Goal: Transaction & Acquisition: Purchase product/service

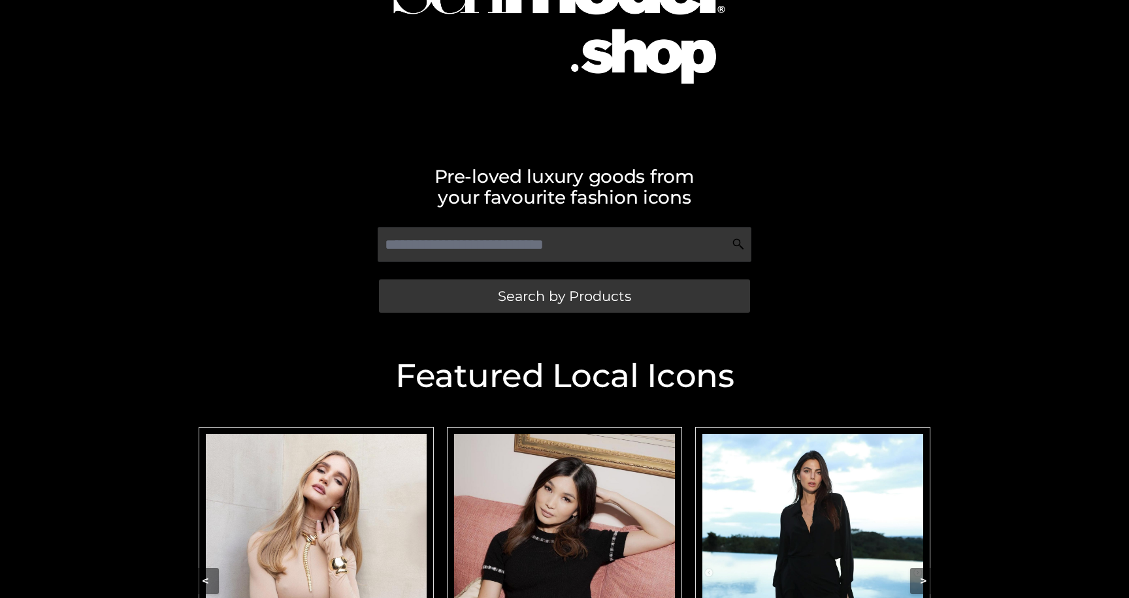
scroll to position [245, 0]
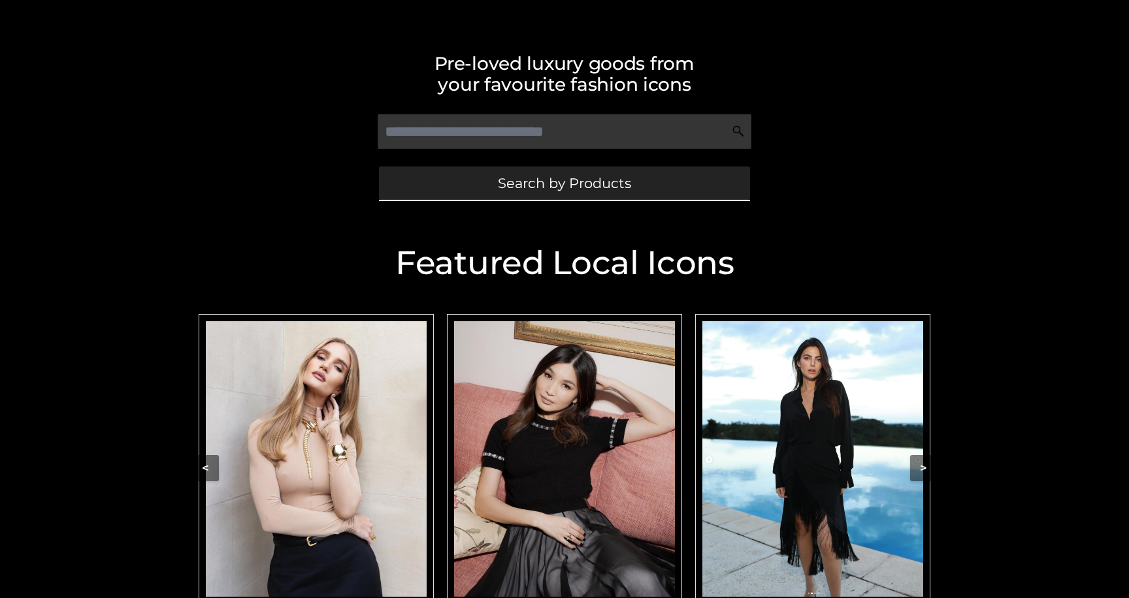
click at [536, 189] on span "Search by Products" at bounding box center [564, 183] width 133 height 14
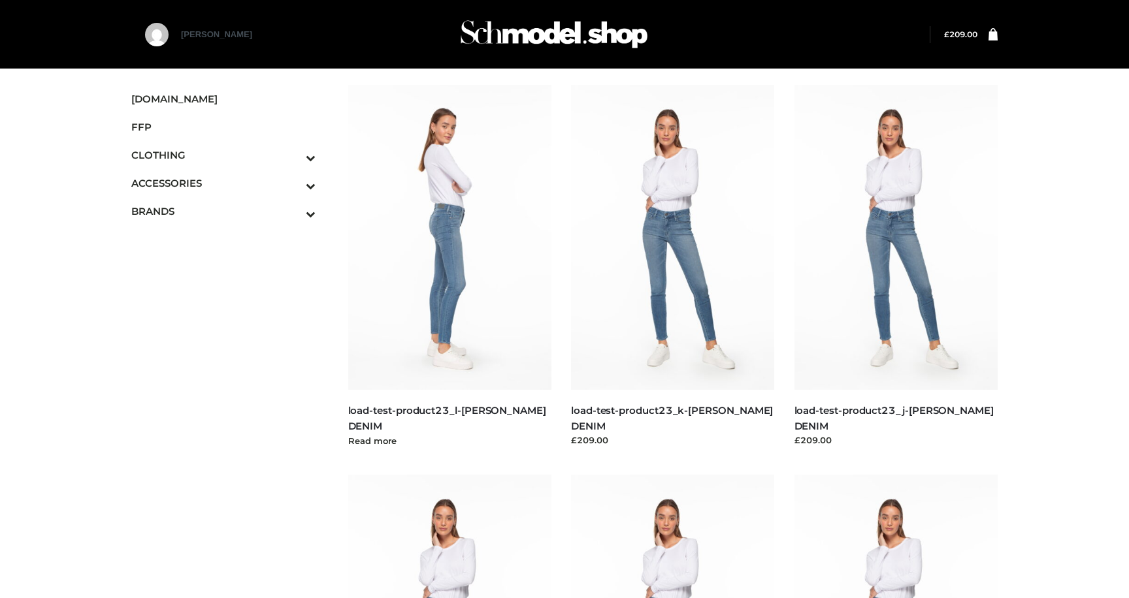
click at [453, 216] on img at bounding box center [450, 237] width 204 height 305
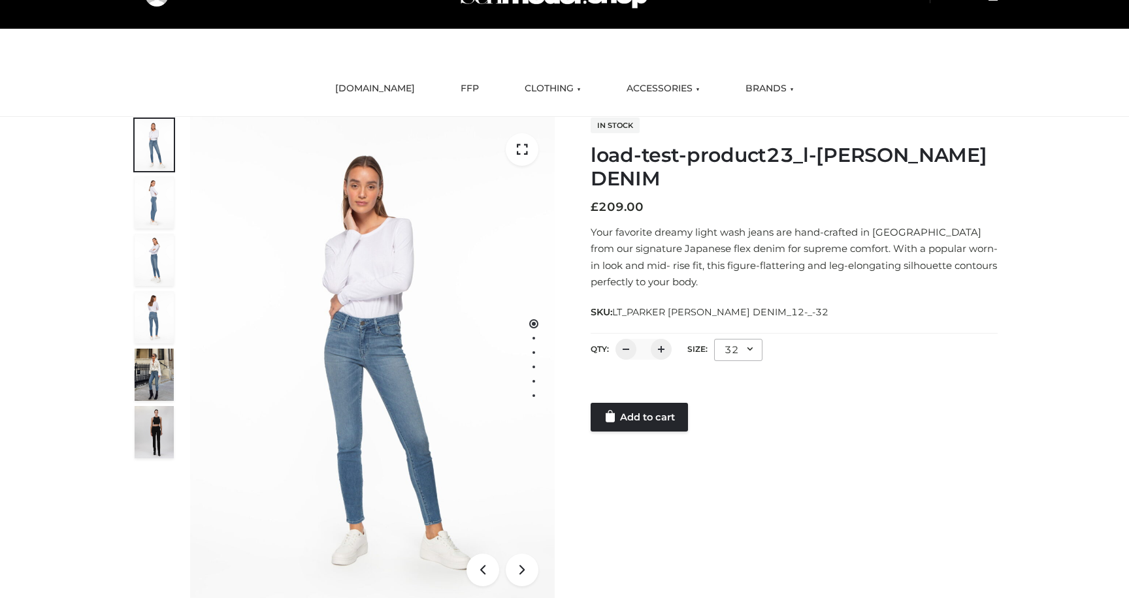
scroll to position [56, 0]
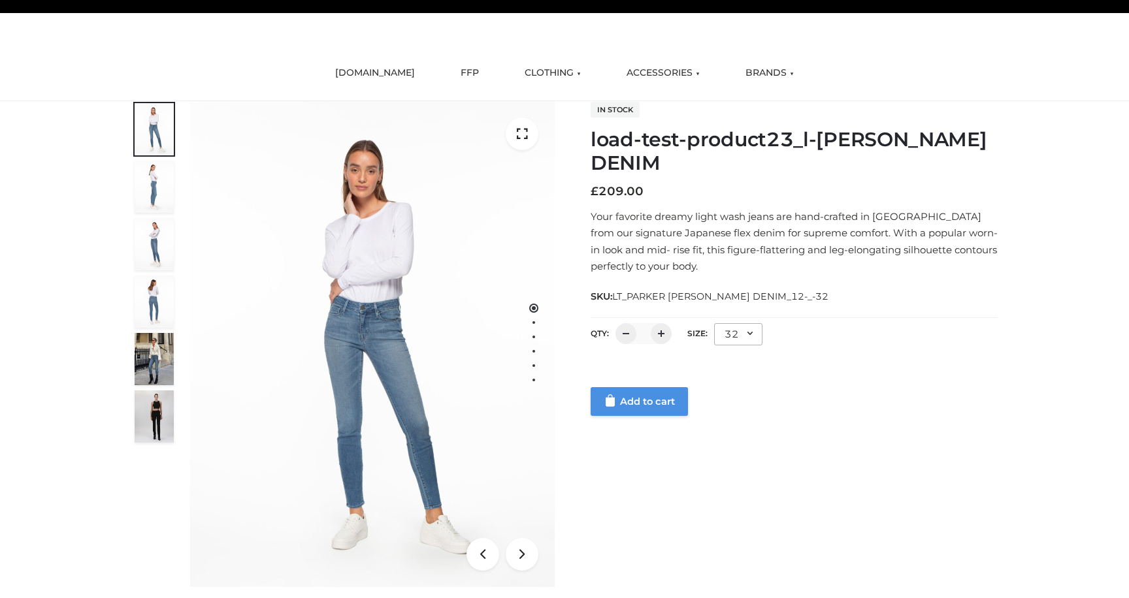
click at [599, 396] on link "Add to cart" at bounding box center [638, 401] width 97 height 29
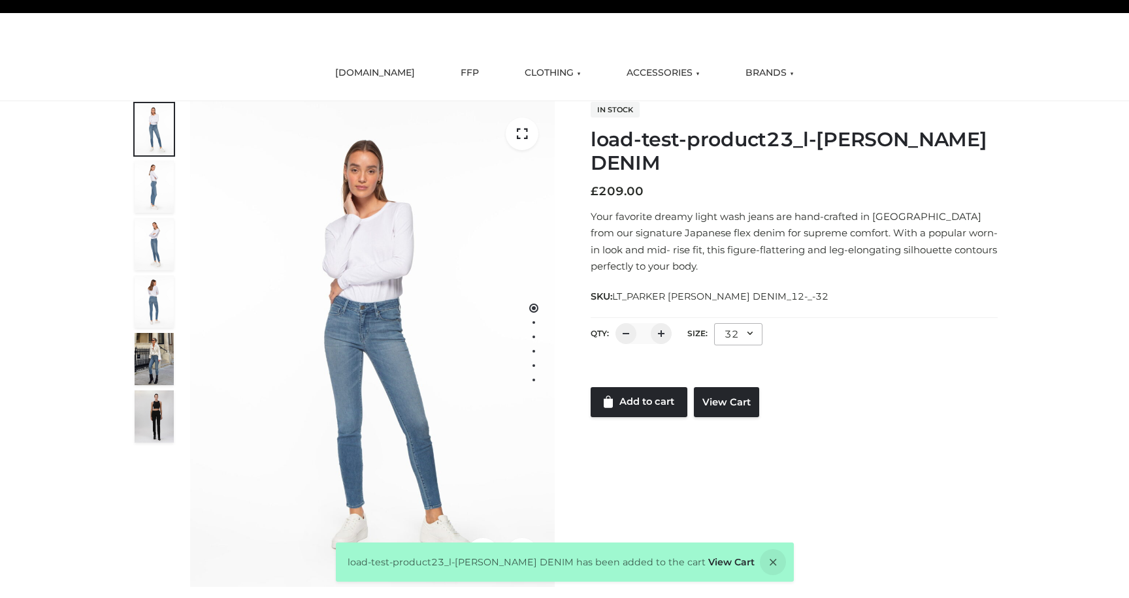
scroll to position [0, 0]
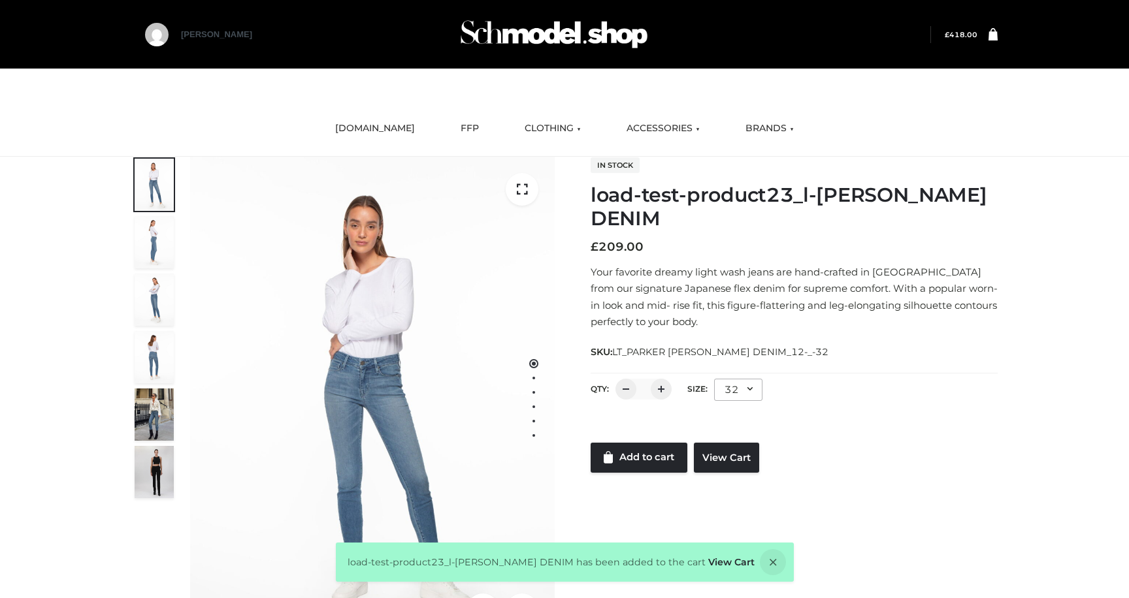
click at [956, 37] on bdi "£ 418.00" at bounding box center [960, 35] width 33 height 8
click at [965, 43] on div "[PERSON_NAME]" at bounding box center [564, 34] width 899 height 69
click at [713, 563] on link "View Cart" at bounding box center [731, 562] width 46 height 12
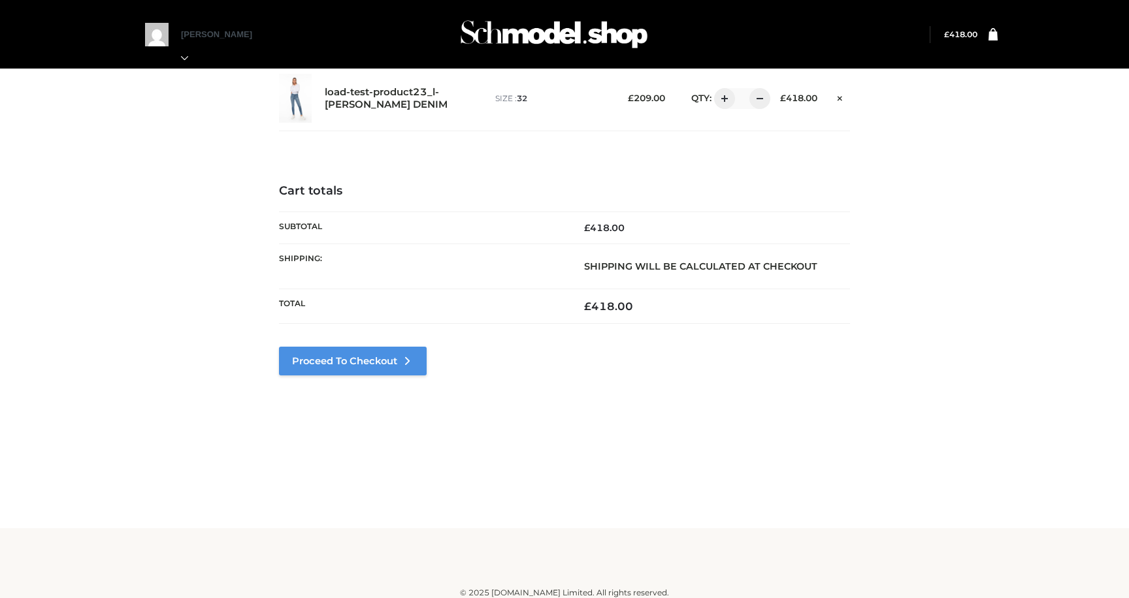
click at [374, 364] on link "Proceed to Checkout" at bounding box center [353, 361] width 148 height 29
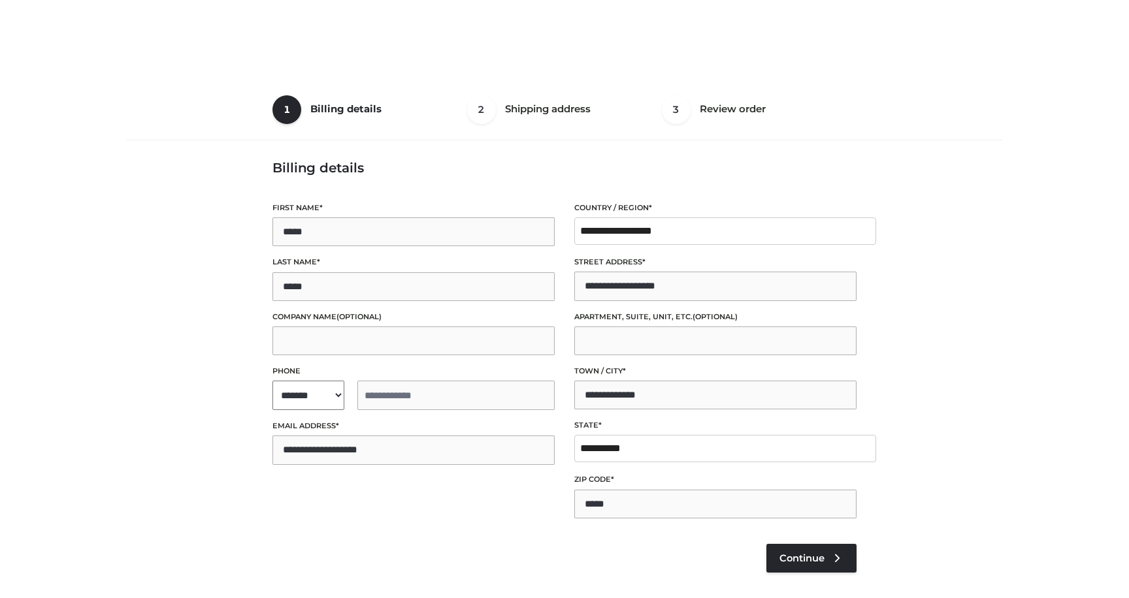
select select "**"
type input "**********"
select select "**"
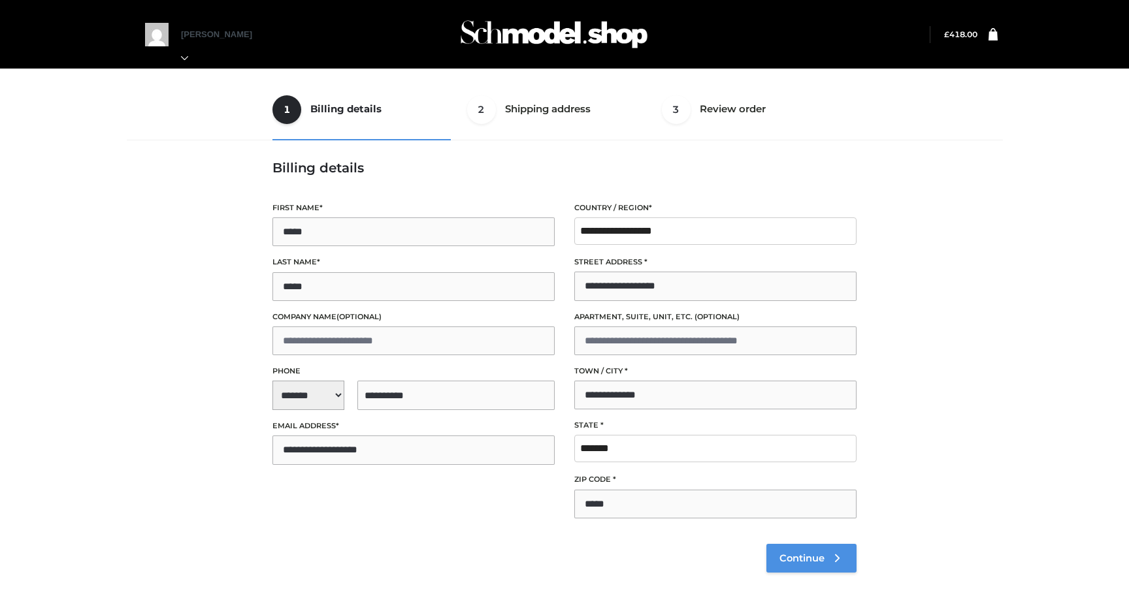
click at [799, 570] on link "Continue" at bounding box center [811, 558] width 90 height 29
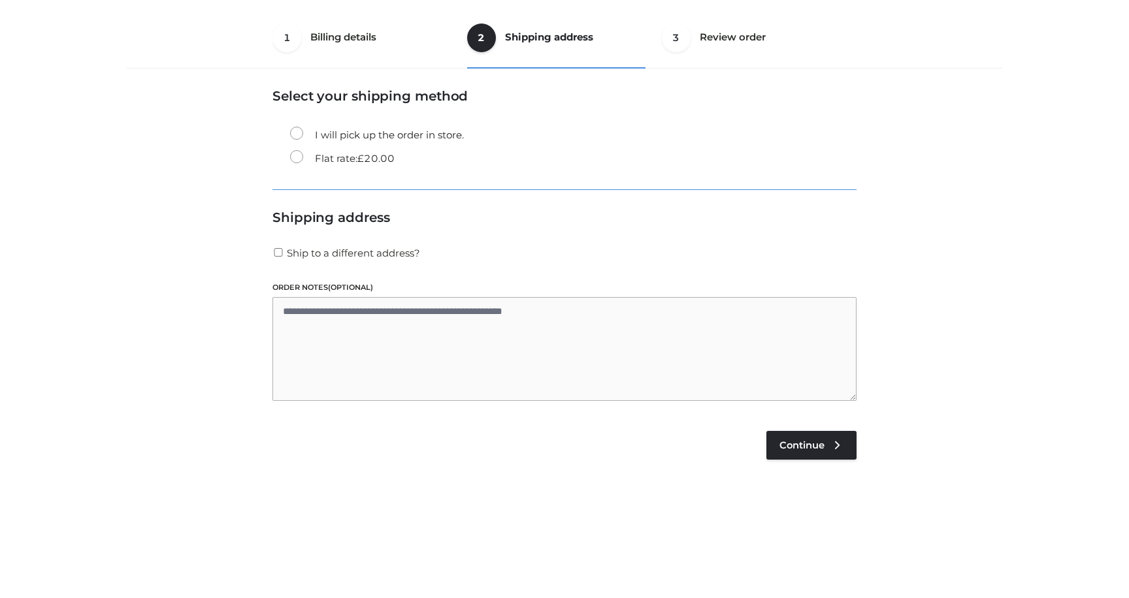
scroll to position [79, 0]
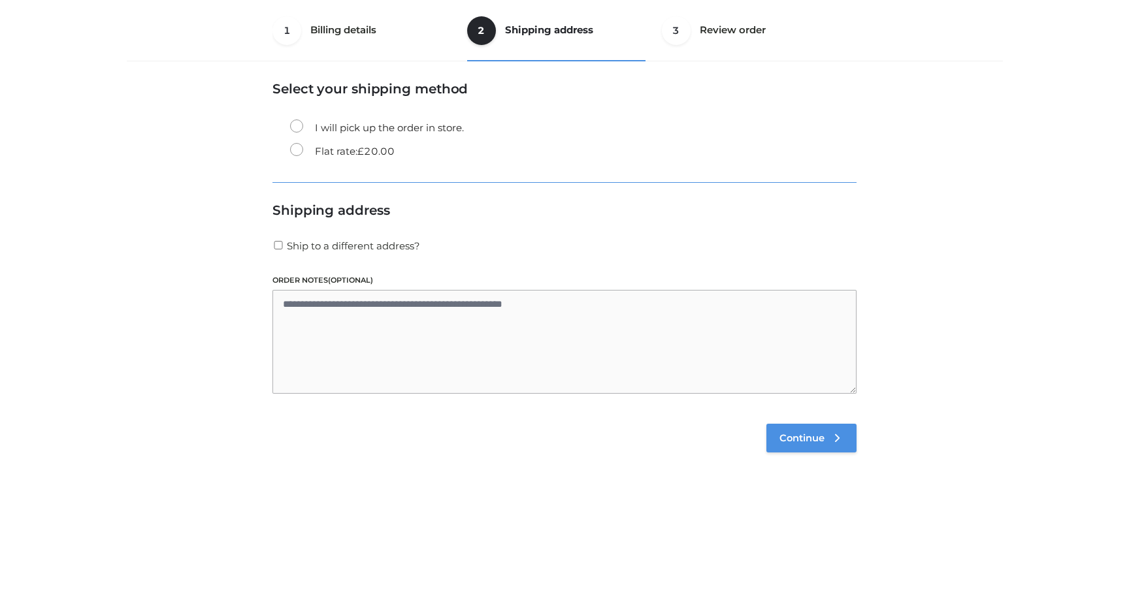
click at [790, 438] on span "Continue" at bounding box center [801, 438] width 45 height 12
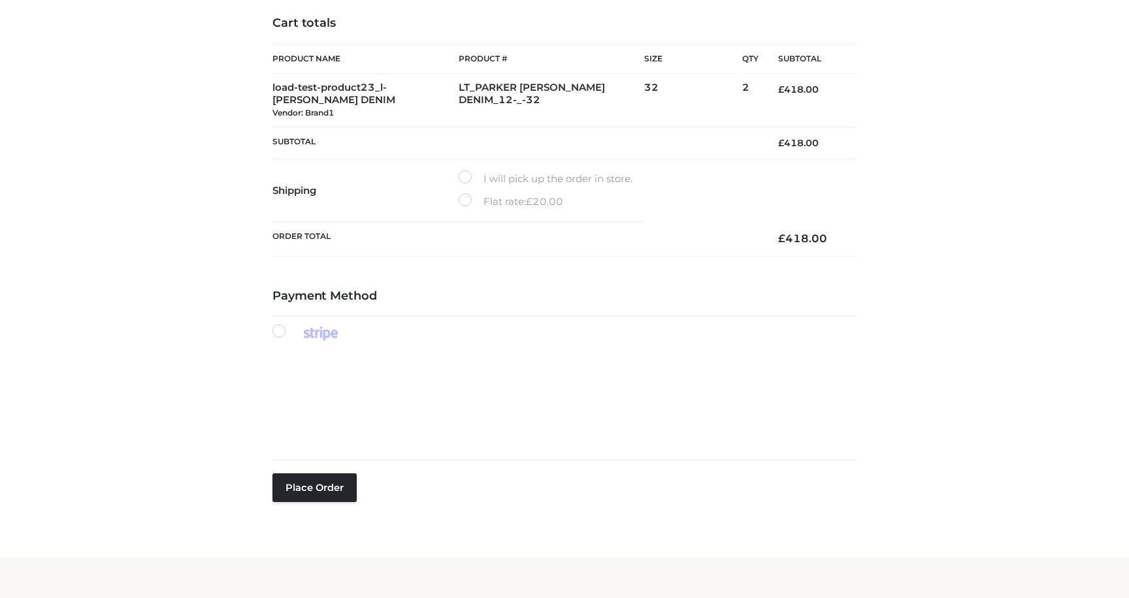
scroll to position [184, 0]
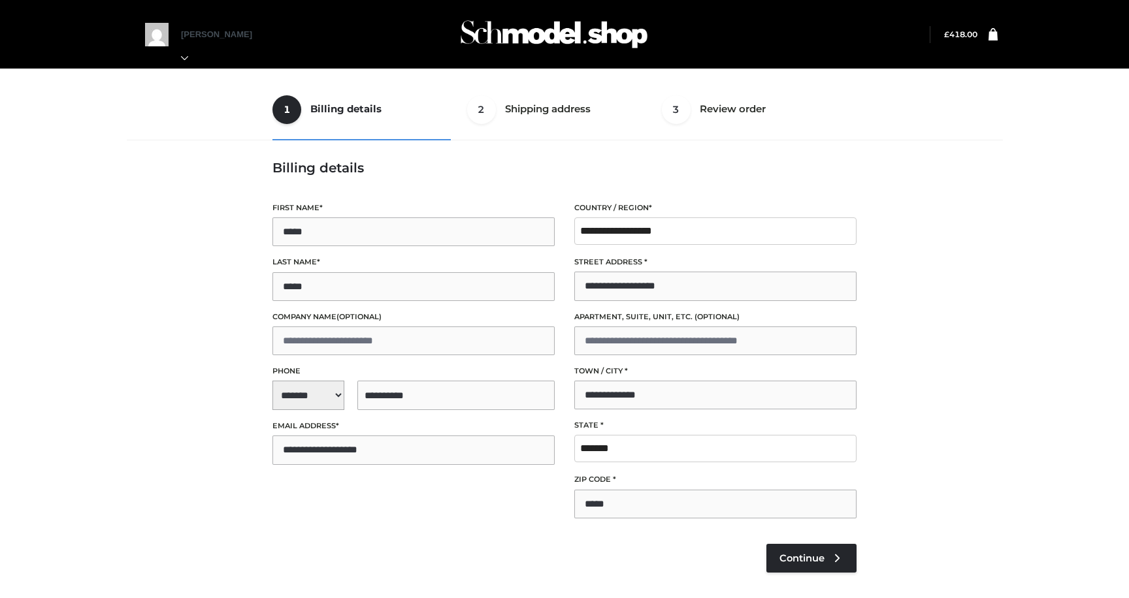
select select "**"
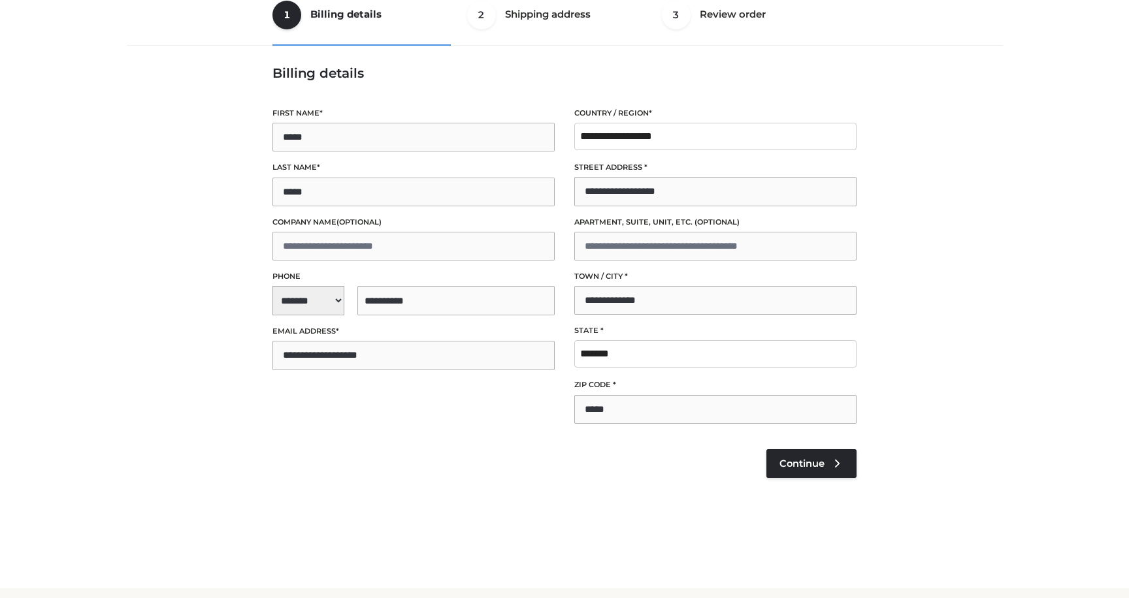
scroll to position [68, 0]
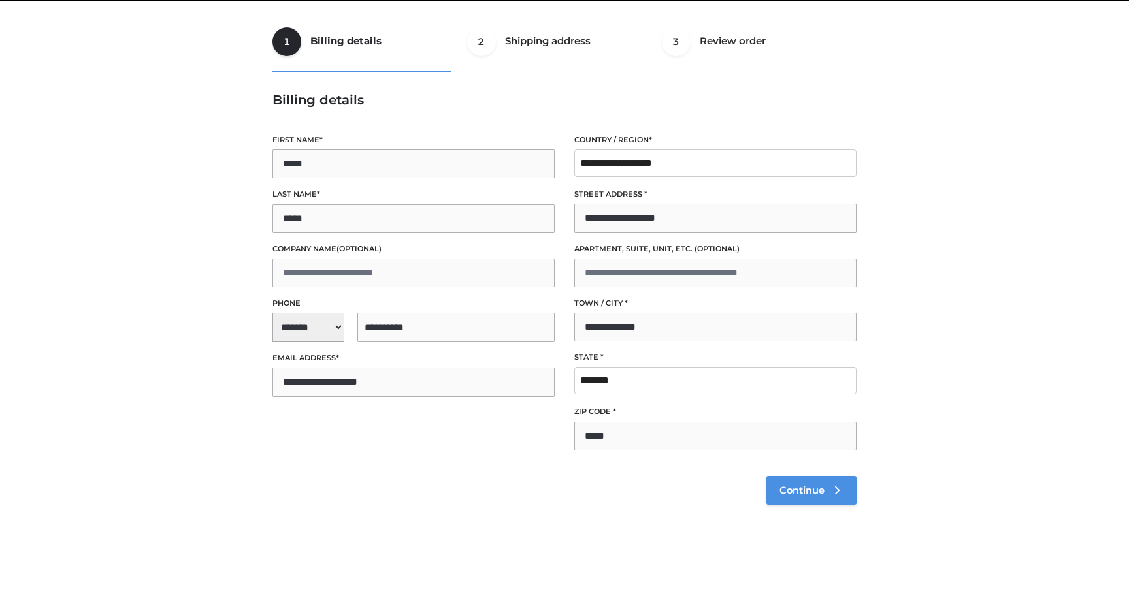
click at [792, 492] on span "Continue" at bounding box center [801, 491] width 45 height 12
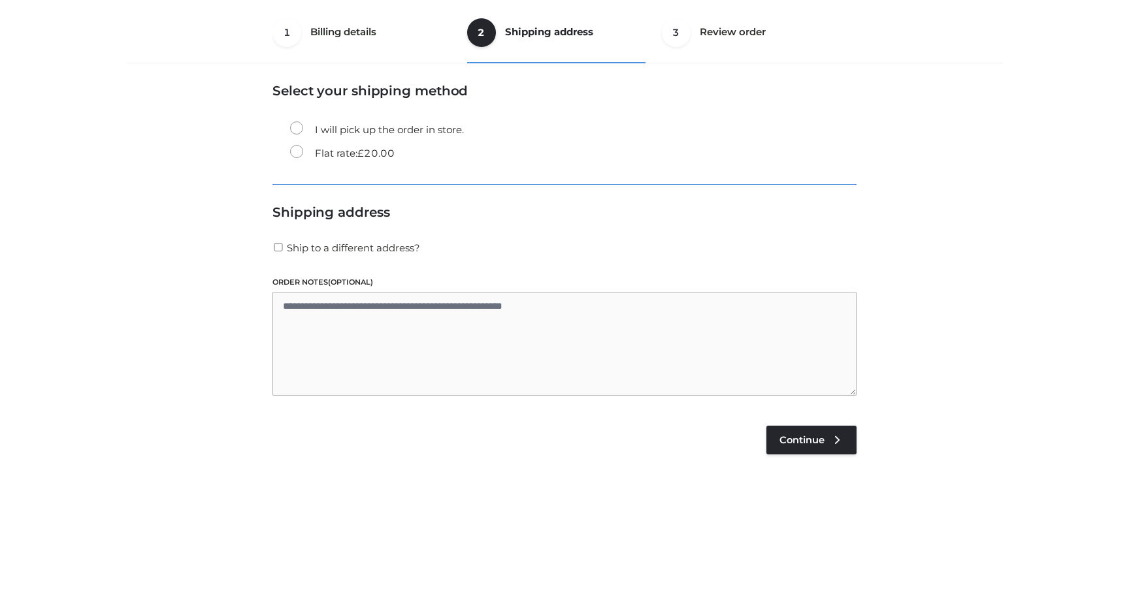
scroll to position [79, 0]
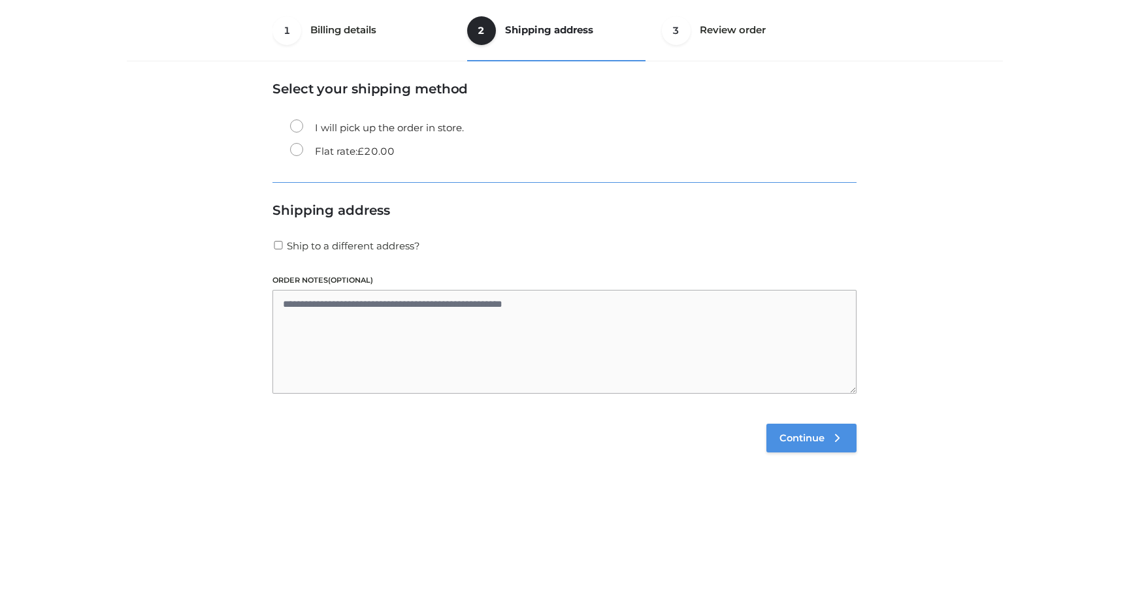
click at [808, 438] on span "Continue" at bounding box center [801, 438] width 45 height 12
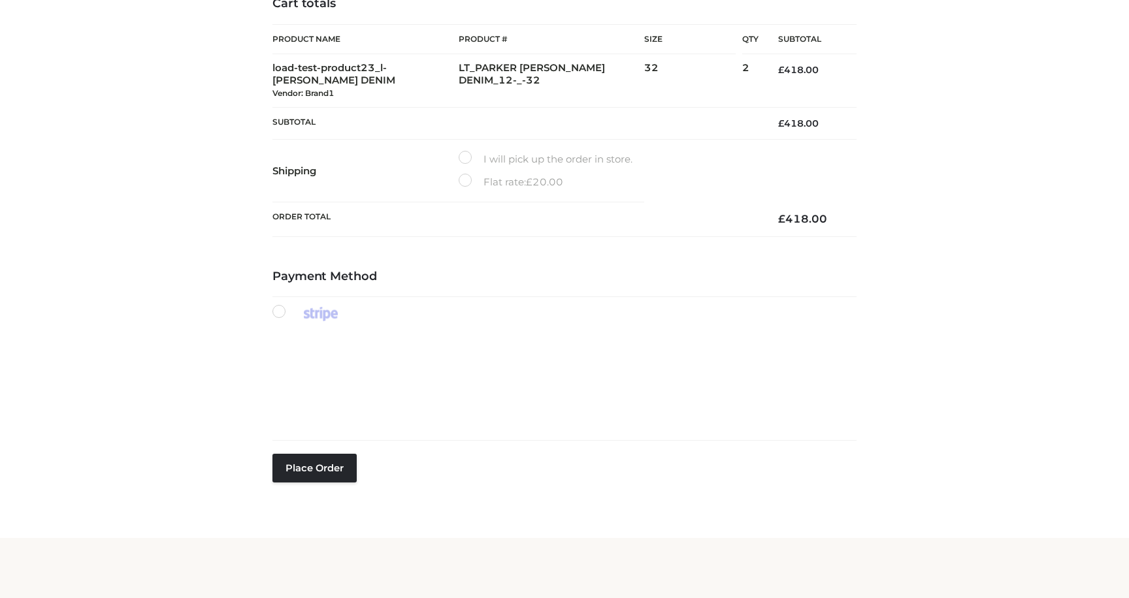
scroll to position [216, 0]
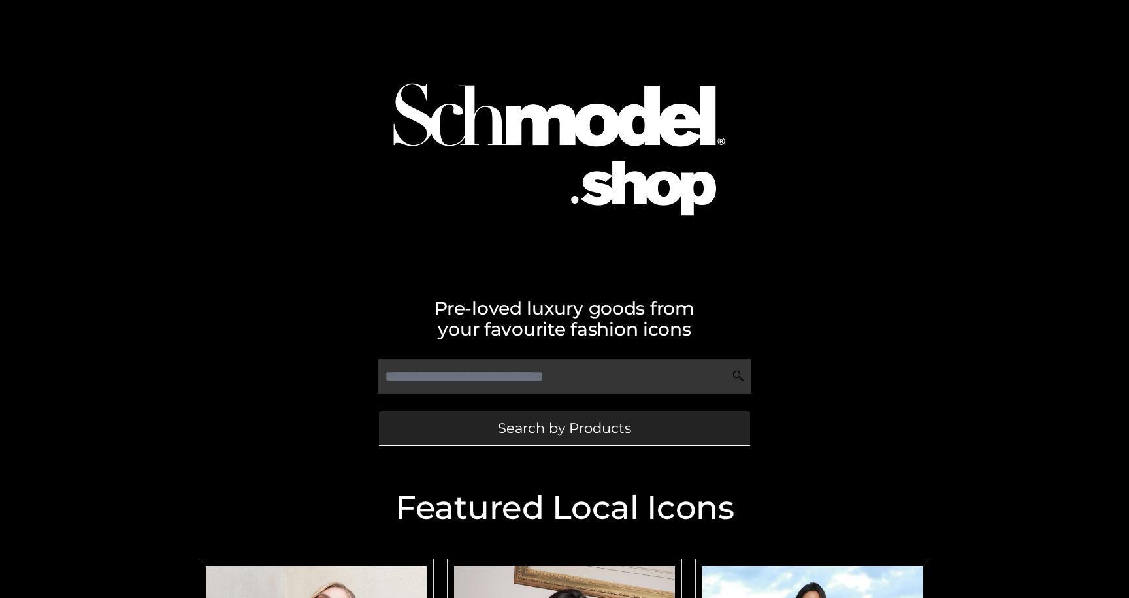
click at [490, 428] on link "Search by Products" at bounding box center [564, 427] width 371 height 33
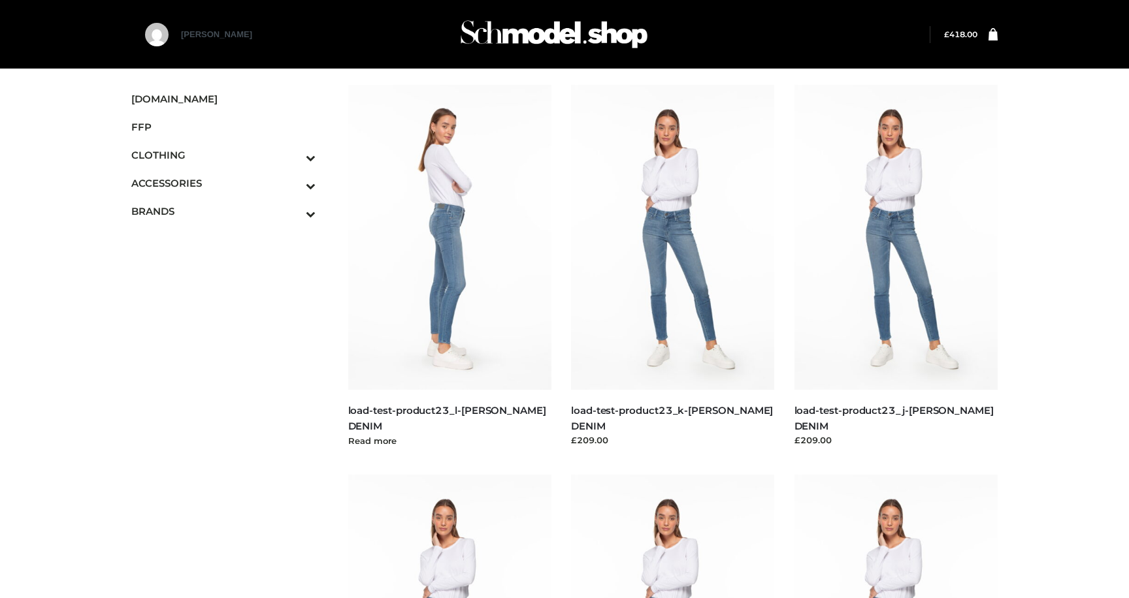
click at [450, 267] on img at bounding box center [450, 237] width 204 height 305
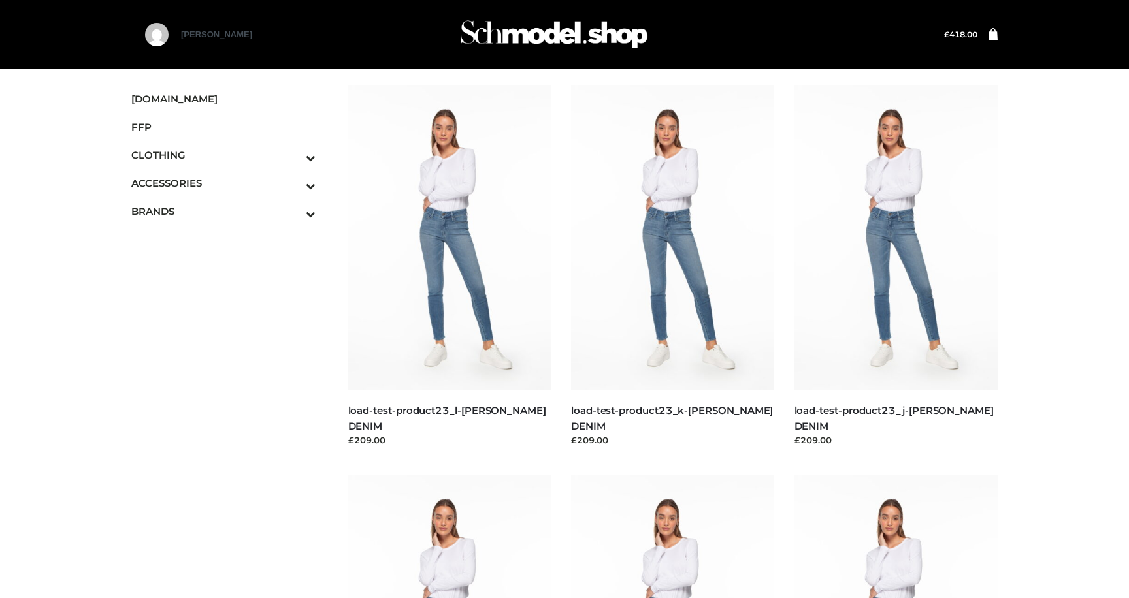
click at [963, 34] on bdi "£ 418.00" at bounding box center [960, 34] width 33 height 10
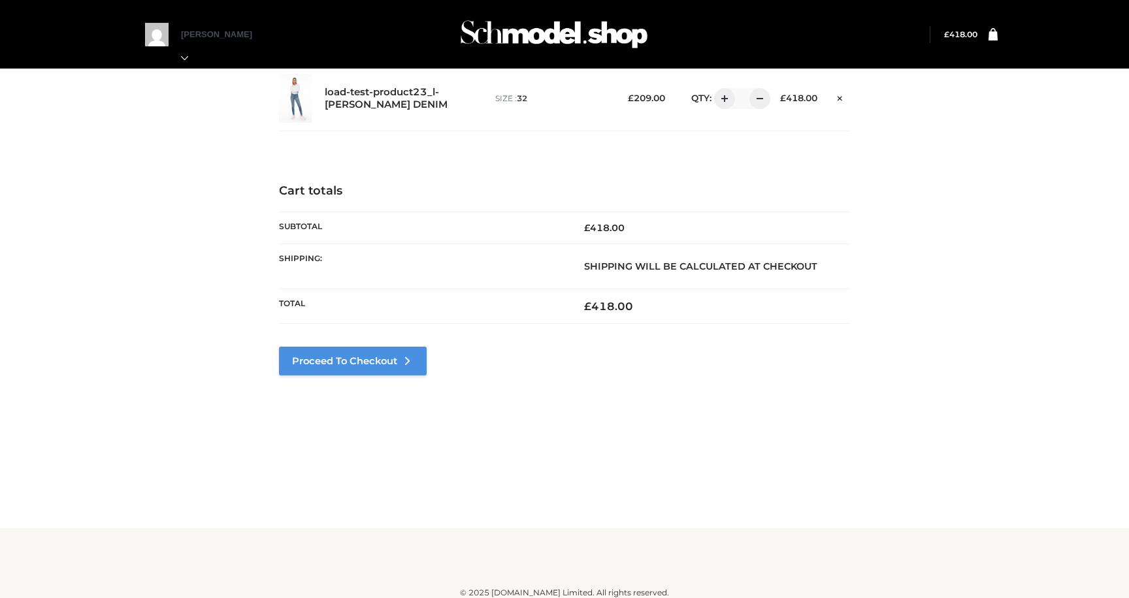
click at [401, 361] on link "Proceed to Checkout" at bounding box center [353, 361] width 148 height 29
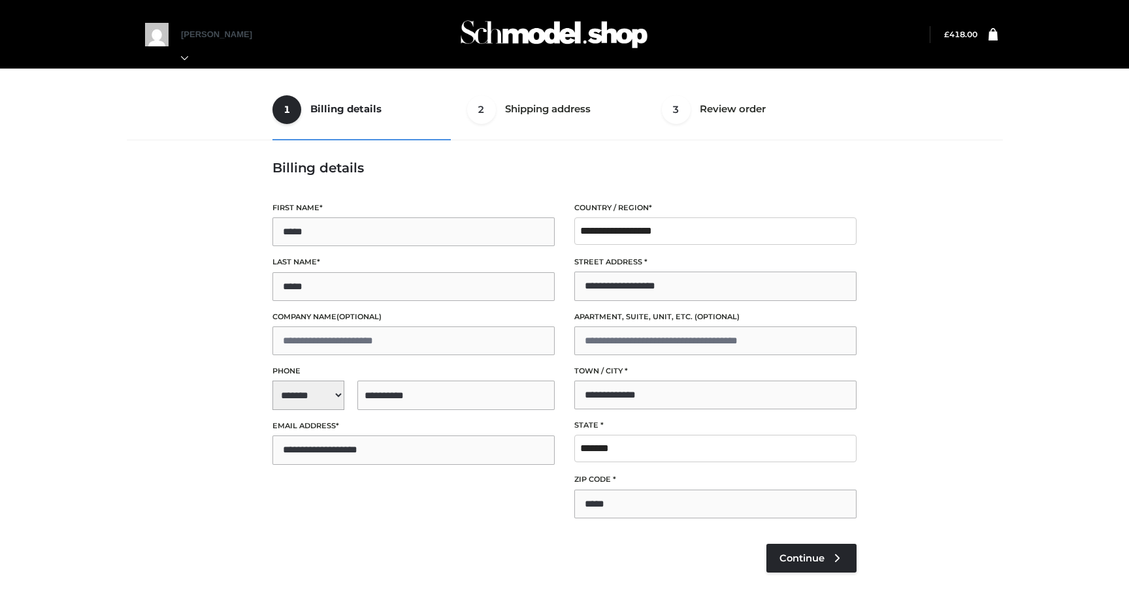
select select "**"
click at [813, 556] on span "Continue" at bounding box center [801, 559] width 45 height 12
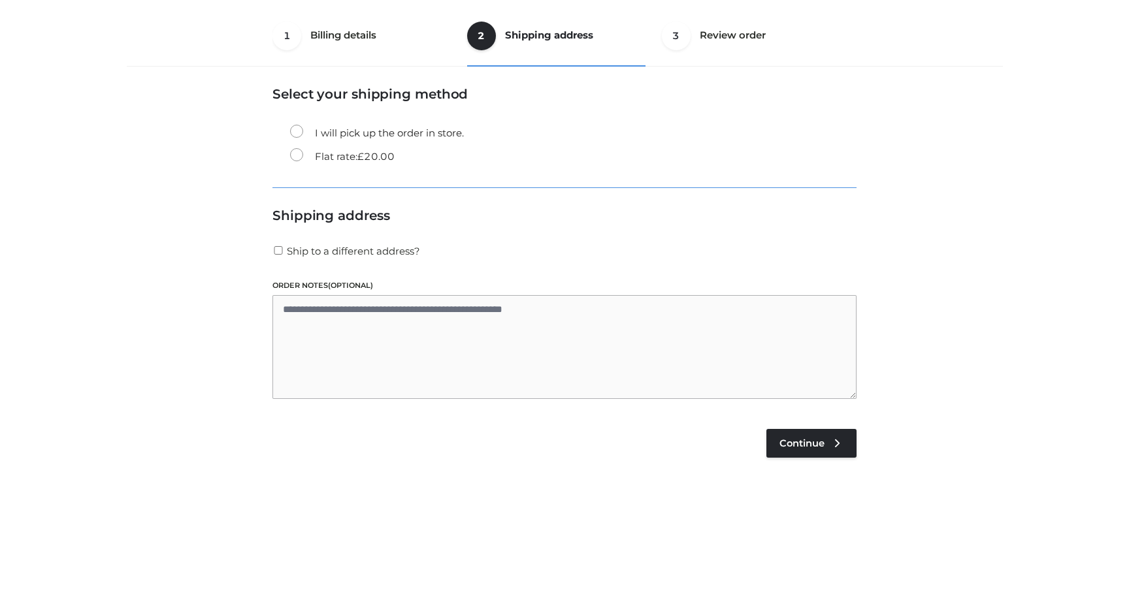
scroll to position [79, 0]
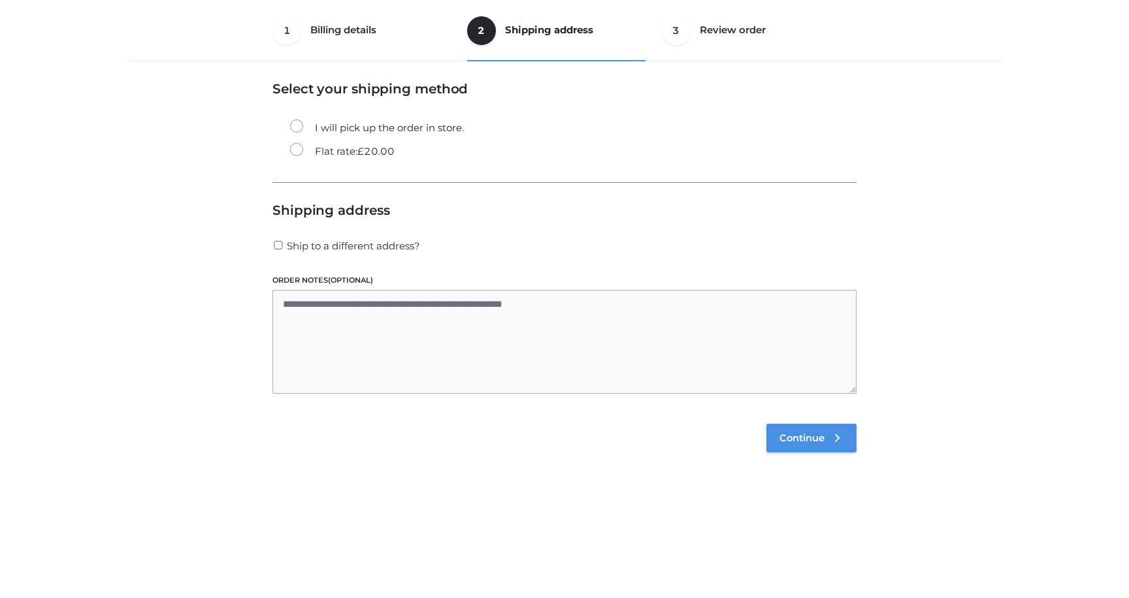
click at [811, 430] on link "Continue" at bounding box center [811, 438] width 90 height 29
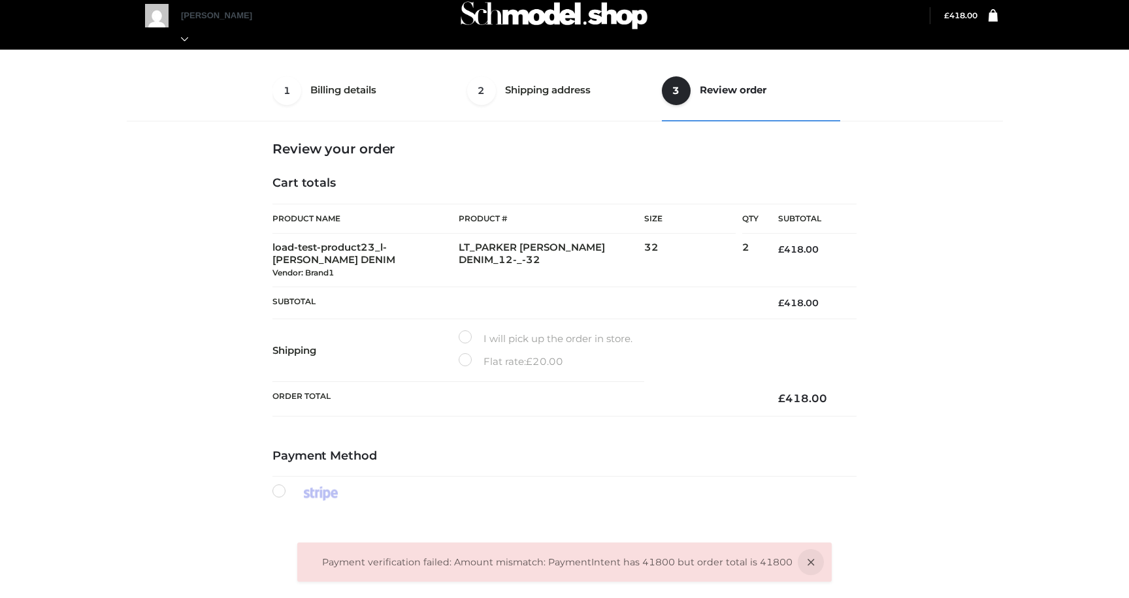
scroll to position [20, 0]
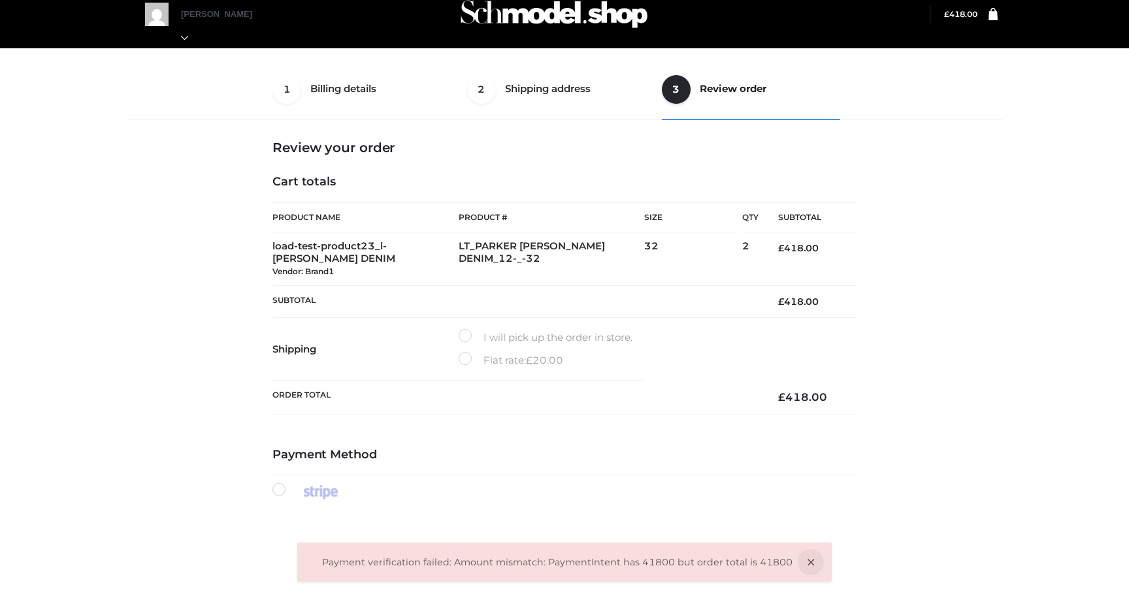
click at [447, 556] on ol "Payment verification failed: Amount mismatch: PaymentIntent has 41800 but order…" at bounding box center [557, 563] width 470 height 16
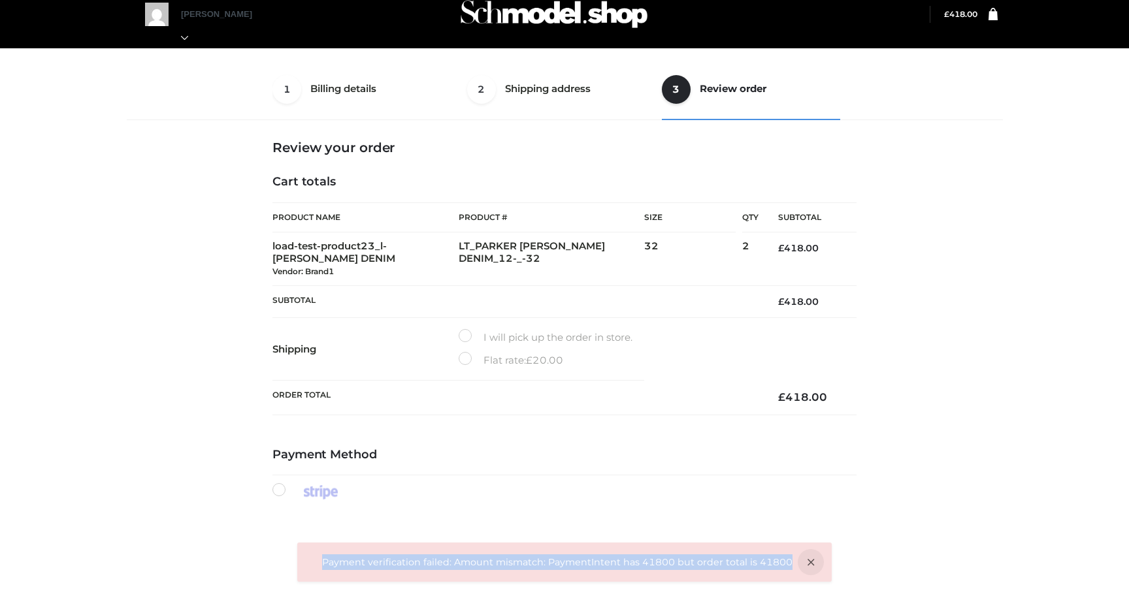
click at [447, 556] on ol "Payment verification failed: Amount mismatch: PaymentIntent has 41800 but order…" at bounding box center [557, 563] width 470 height 16
copy li "Payment verification failed: Amount mismatch: PaymentIntent has 41800 but order…"
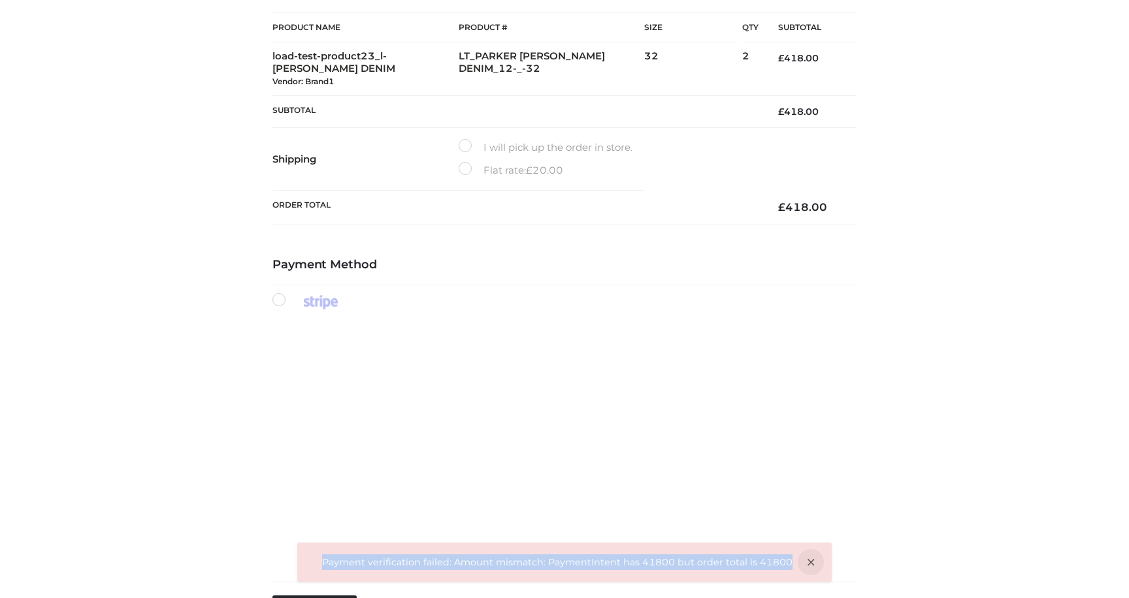
scroll to position [244, 0]
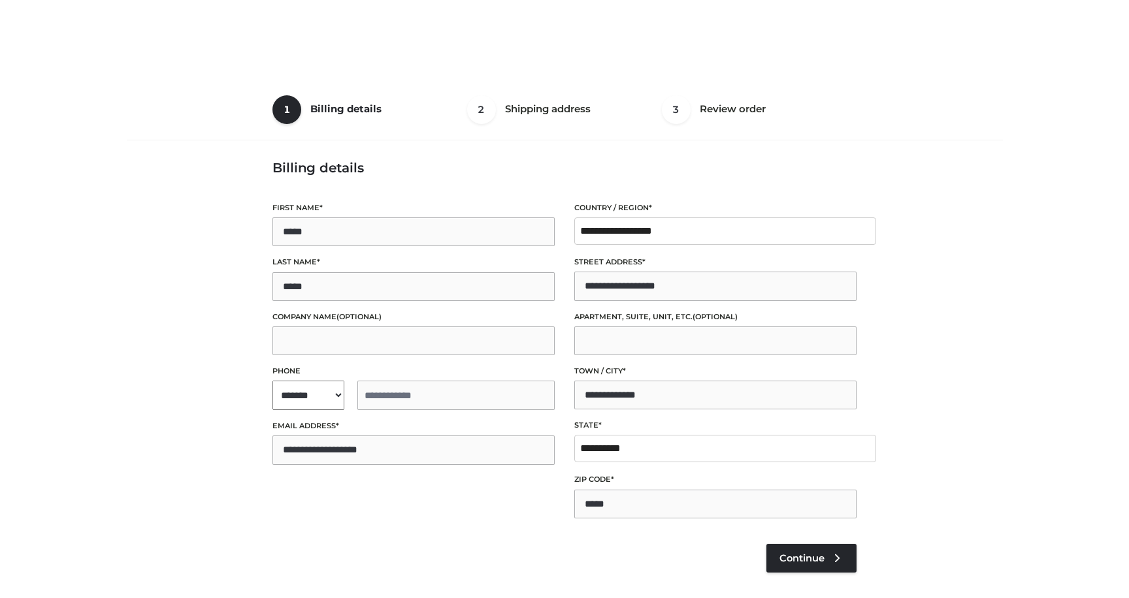
select select "**"
type input "**********"
select select "**"
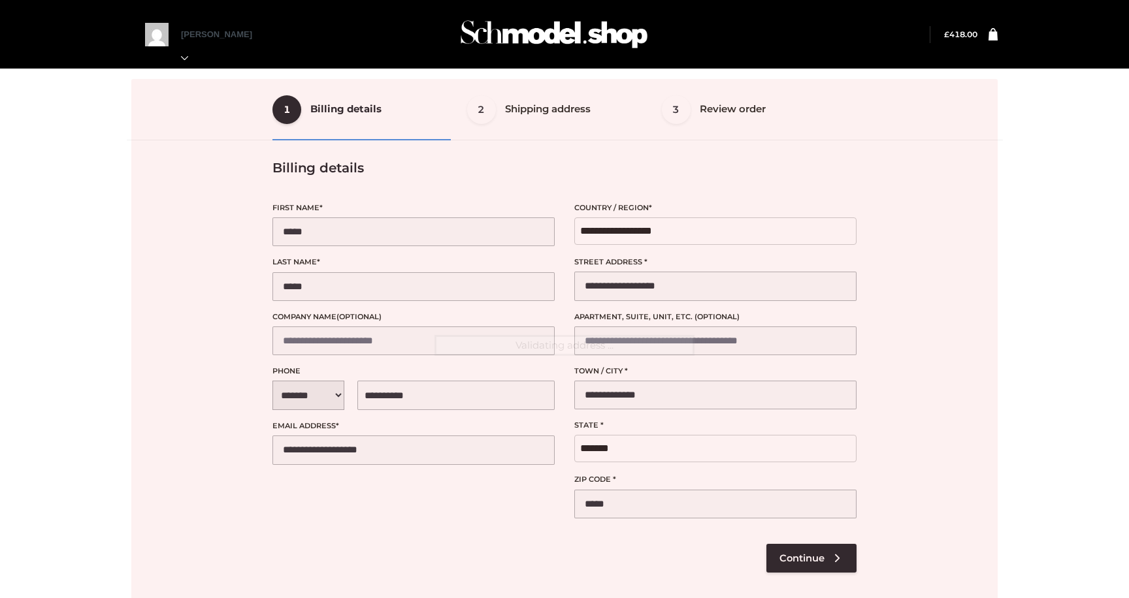
scroll to position [163, 0]
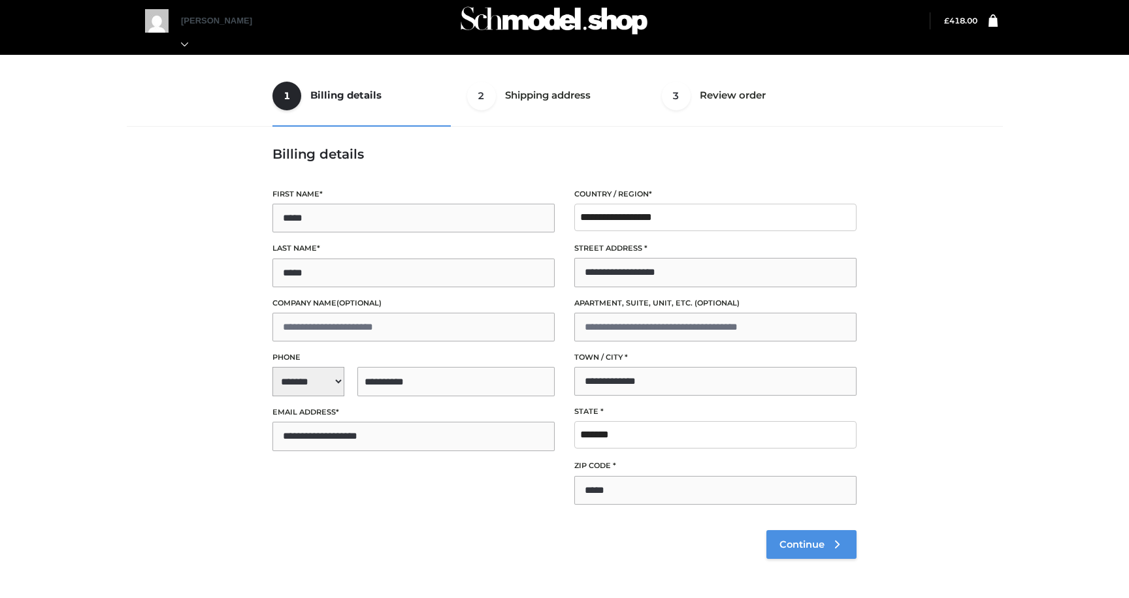
click at [793, 549] on span "Continue" at bounding box center [801, 545] width 45 height 12
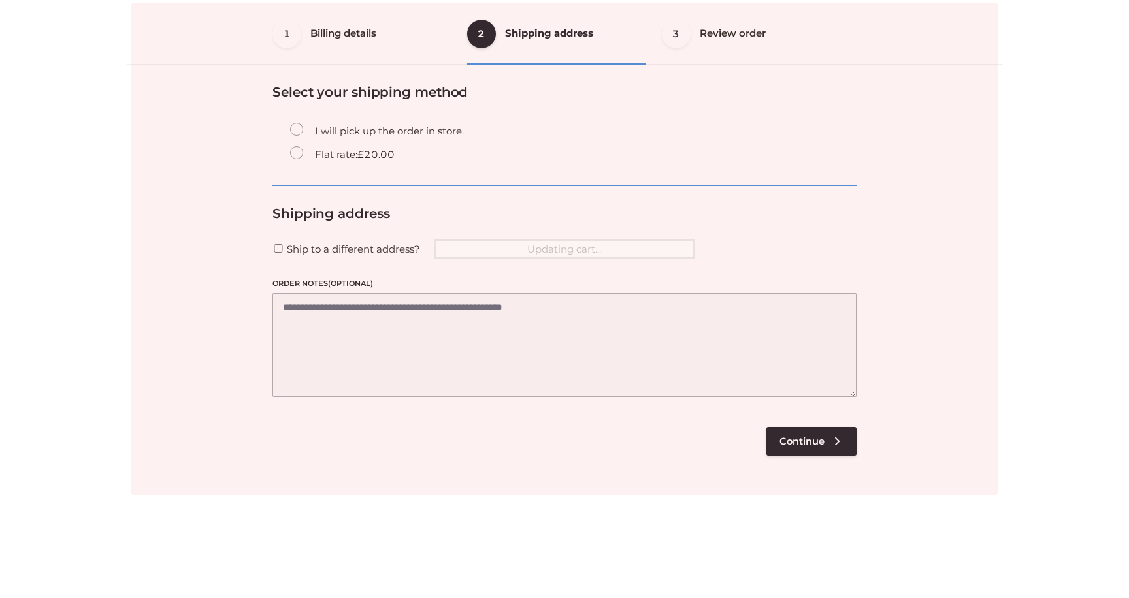
scroll to position [79, 0]
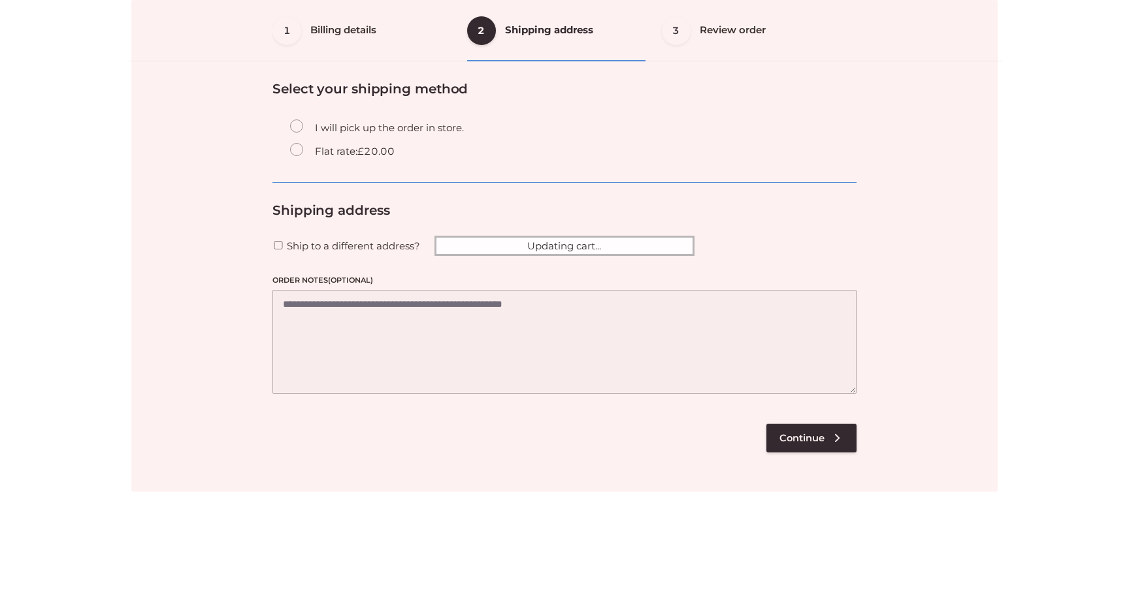
click at [799, 435] on div at bounding box center [564, 246] width 866 height 492
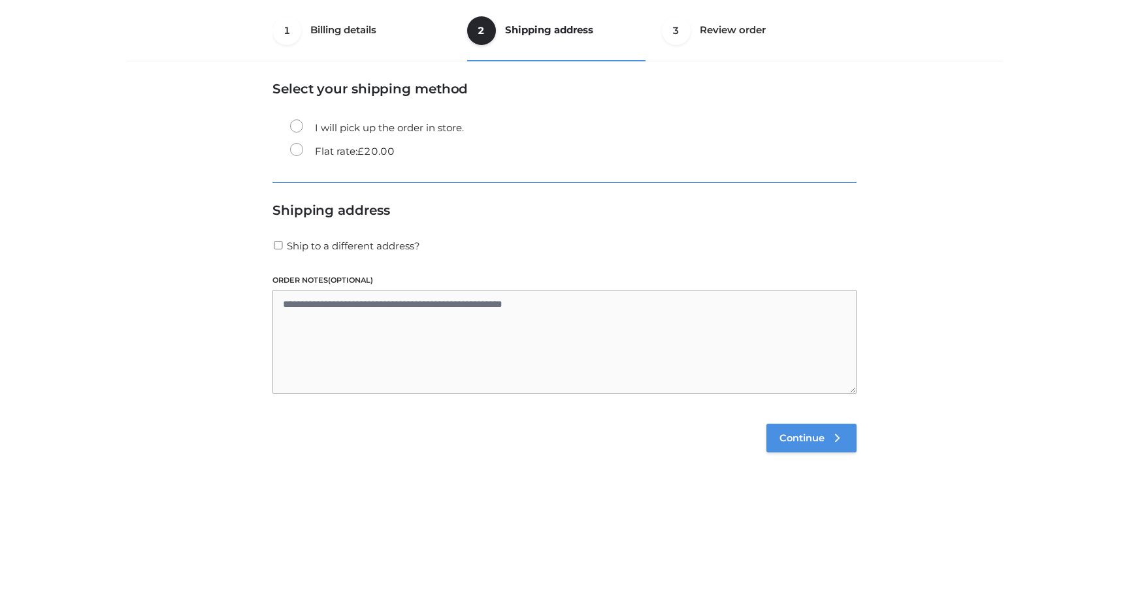
click at [808, 436] on span "Continue" at bounding box center [801, 438] width 45 height 12
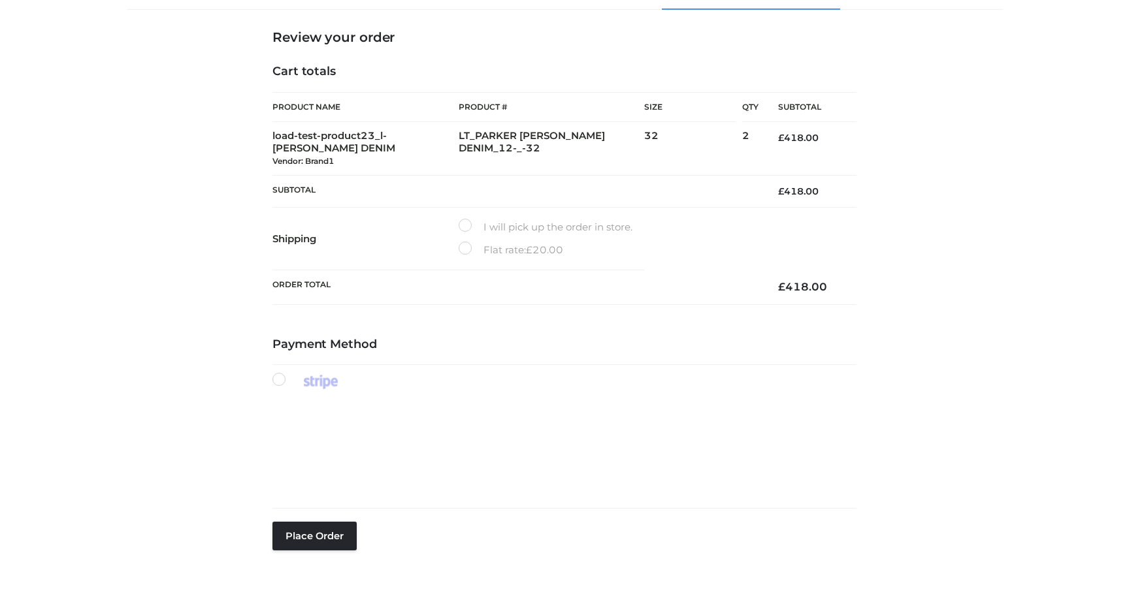
scroll to position [184, 0]
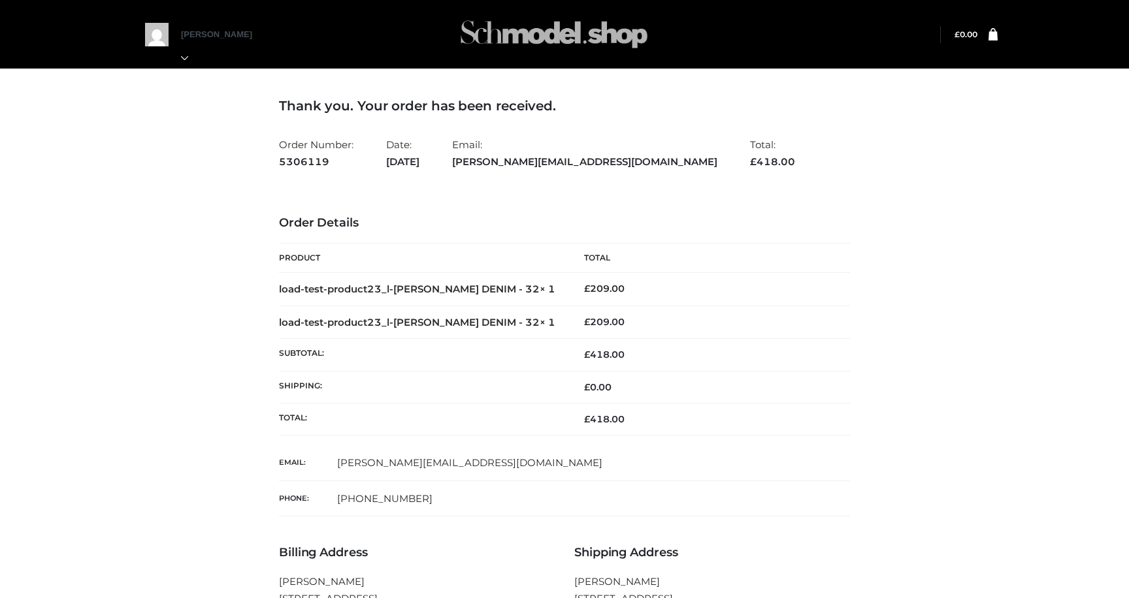
click at [605, 36] on img at bounding box center [554, 34] width 196 height 52
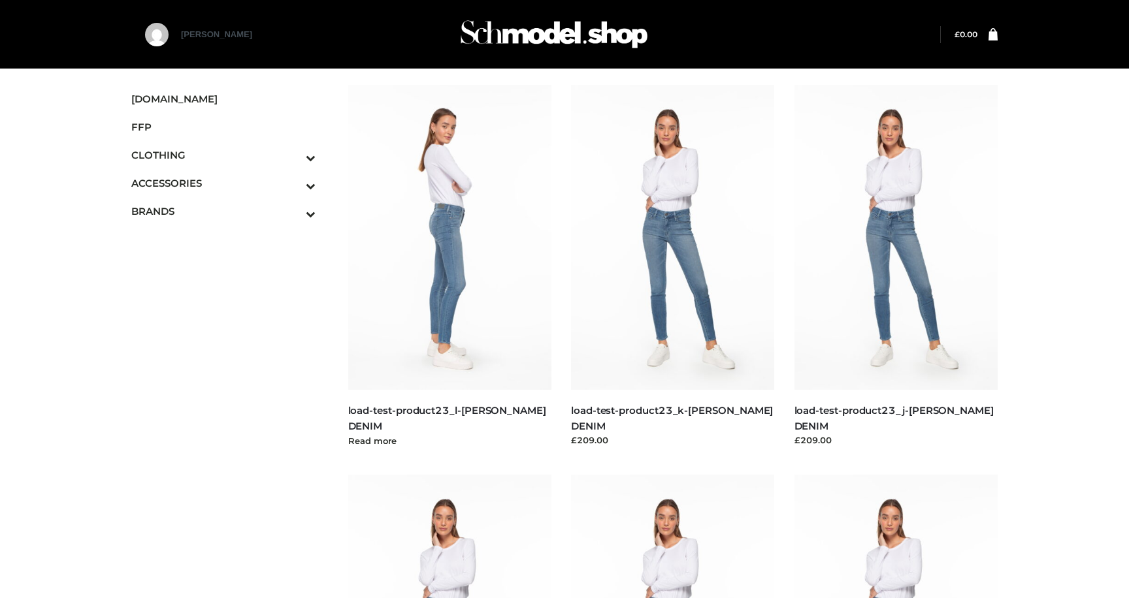
click at [492, 304] on img at bounding box center [450, 237] width 204 height 305
